Goal: Task Accomplishment & Management: Manage account settings

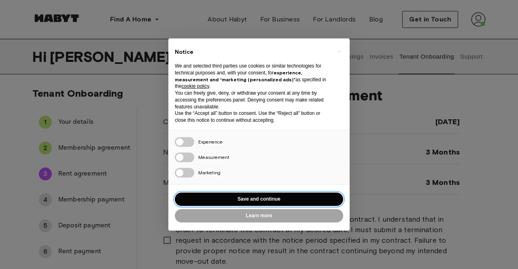
click at [210, 198] on button "Save and continue" at bounding box center [259, 199] width 168 height 13
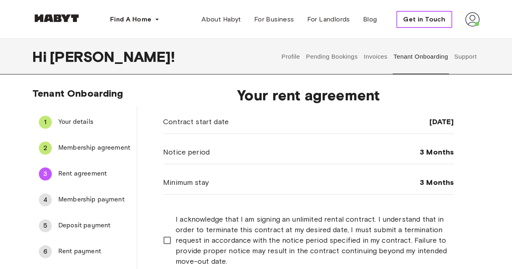
click at [420, 18] on span "Get in Touch" at bounding box center [424, 20] width 42 height 10
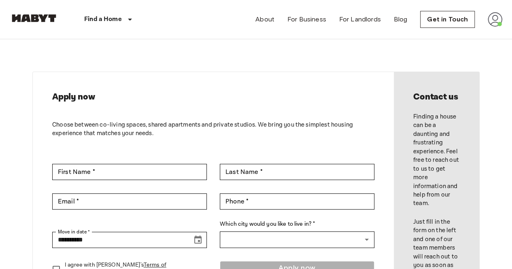
scroll to position [121, 0]
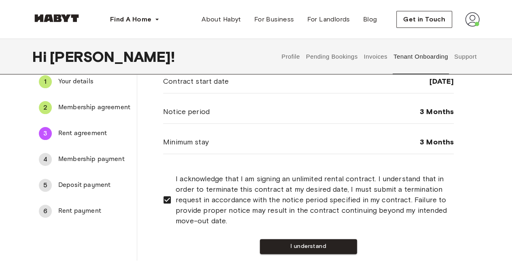
scroll to position [81, 0]
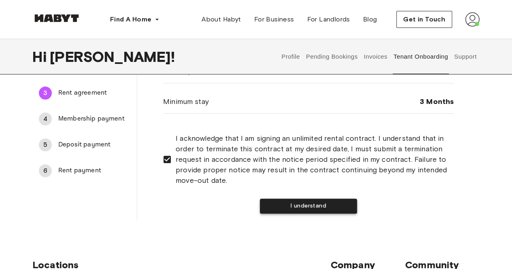
click at [304, 205] on button "I understand" at bounding box center [308, 206] width 97 height 15
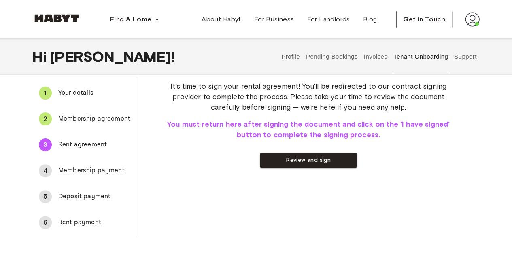
scroll to position [0, 0]
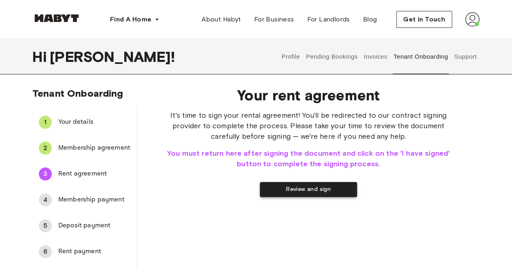
click at [304, 192] on button "Review and sign" at bounding box center [308, 189] width 97 height 15
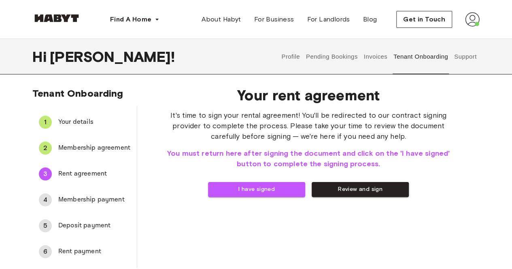
click at [66, 125] on span "Your details" at bounding box center [94, 122] width 72 height 10
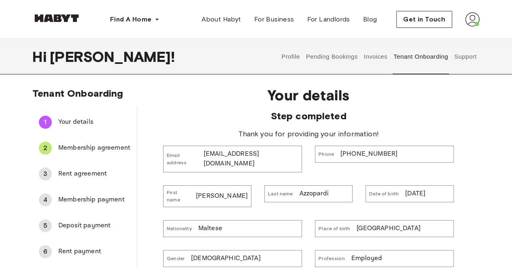
click at [91, 144] on span "Membership agreement" at bounding box center [94, 148] width 72 height 10
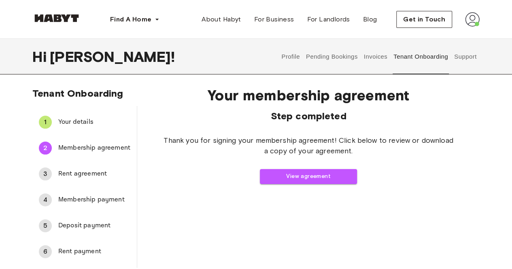
click at [344, 57] on button "Pending Bookings" at bounding box center [332, 57] width 54 height 36
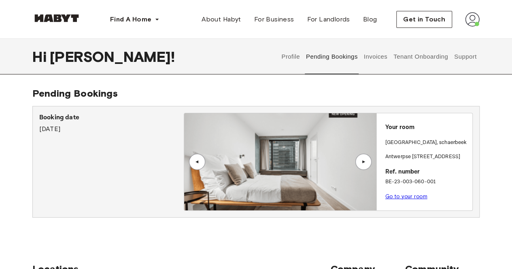
click at [408, 195] on link "Go to your room" at bounding box center [406, 196] width 42 height 6
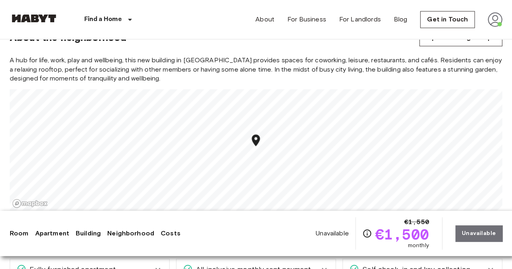
scroll to position [673, 0]
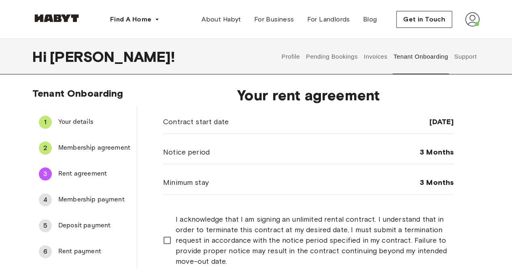
drag, startPoint x: 0, startPoint y: 0, endPoint x: 293, endPoint y: 58, distance: 298.5
click at [293, 58] on button "Profile" at bounding box center [290, 57] width 21 height 36
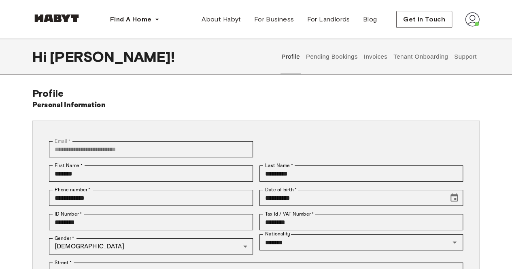
click at [372, 54] on button "Invoices" at bounding box center [374, 57] width 25 height 36
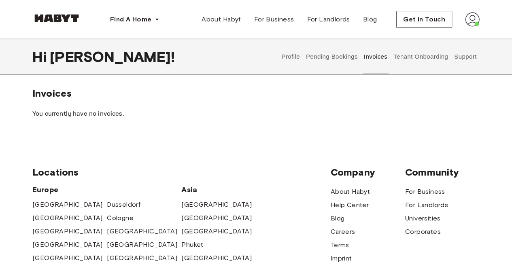
click at [420, 55] on button "Tenant Onboarding" at bounding box center [420, 57] width 57 height 36
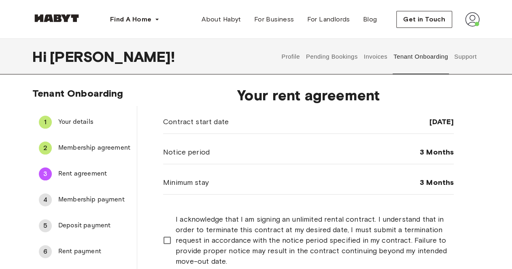
click at [465, 55] on button "Support" at bounding box center [465, 57] width 25 height 36
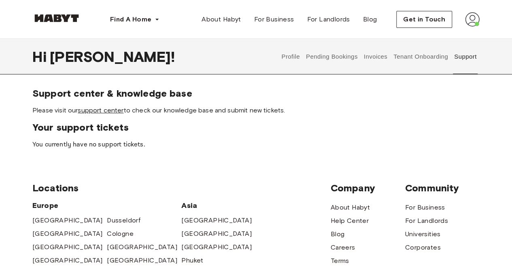
click at [104, 110] on link "support center" at bounding box center [101, 110] width 46 height 8
